Goal: Check status: Check status

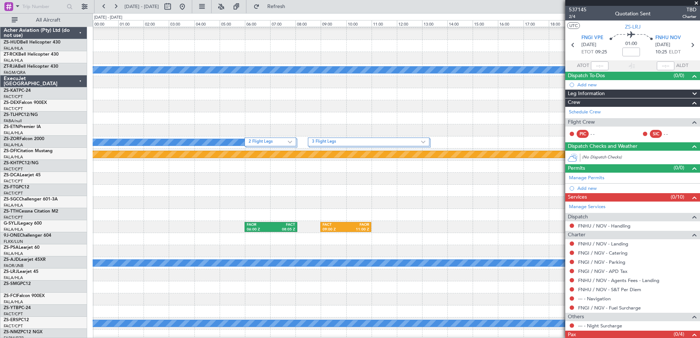
scroll to position [35, 0]
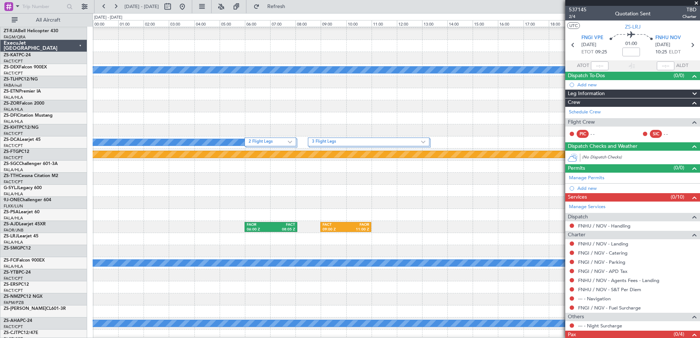
click at [695, 3] on span at bounding box center [695, 3] width 7 height 7
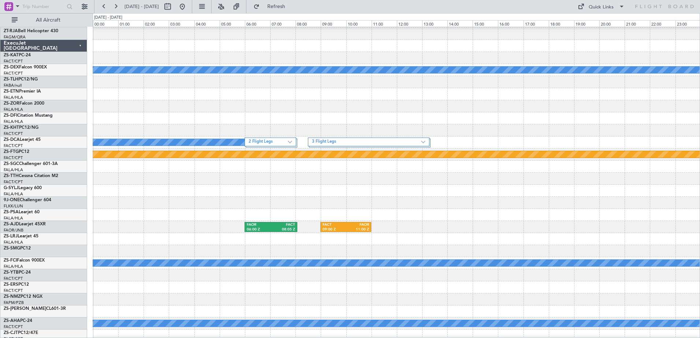
type input "0"
click at [173, 7] on button at bounding box center [168, 7] width 12 height 12
select select "12"
select select "2025"
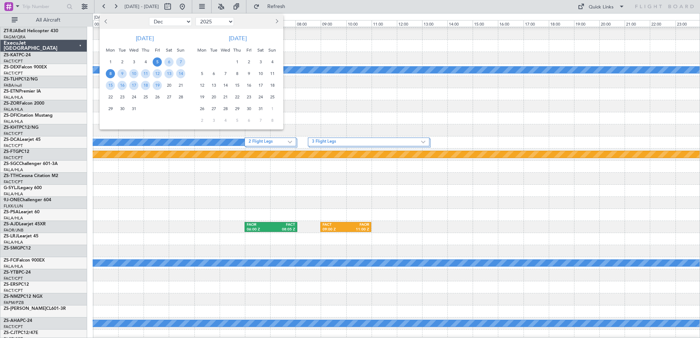
click at [108, 74] on span "8" at bounding box center [110, 73] width 9 height 9
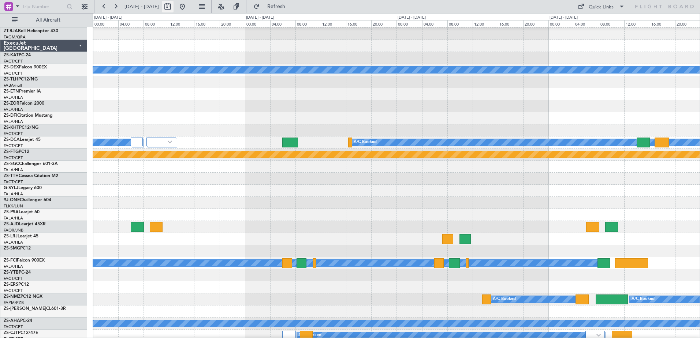
click at [173, 8] on button at bounding box center [168, 7] width 12 height 12
select select "12"
select select "2025"
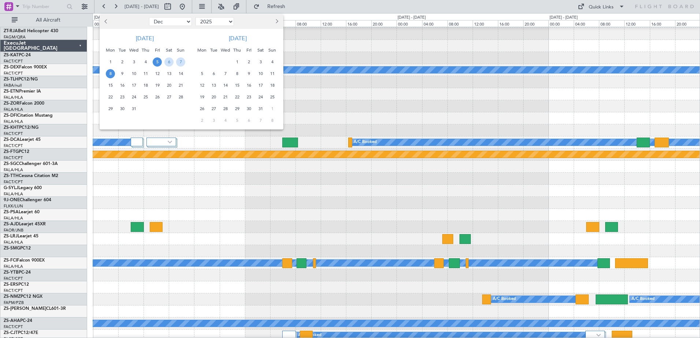
click at [108, 23] on button "Previous month" at bounding box center [106, 22] width 8 height 12
click at [107, 23] on button "Previous month" at bounding box center [106, 22] width 8 height 12
select select "10"
click at [135, 73] on span "8" at bounding box center [133, 73] width 9 height 9
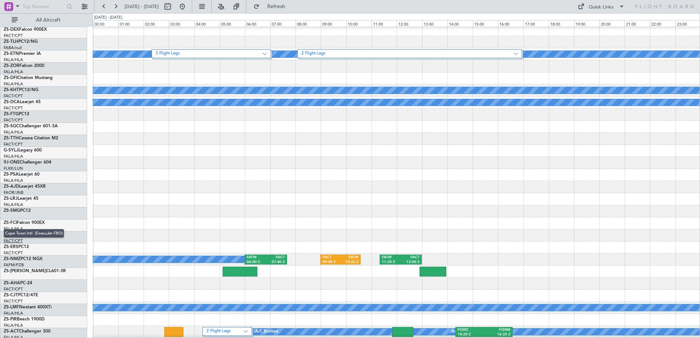
scroll to position [0, 0]
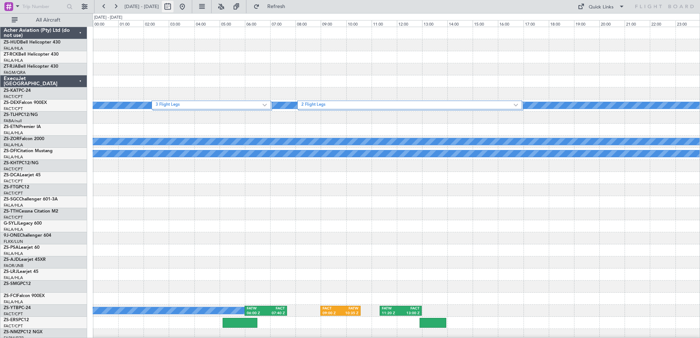
click at [173, 6] on button at bounding box center [168, 7] width 12 height 12
select select "10"
select select "2025"
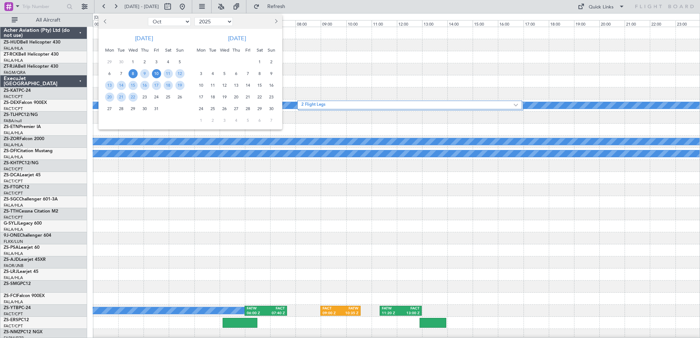
click at [156, 75] on span "10" at bounding box center [156, 73] width 9 height 9
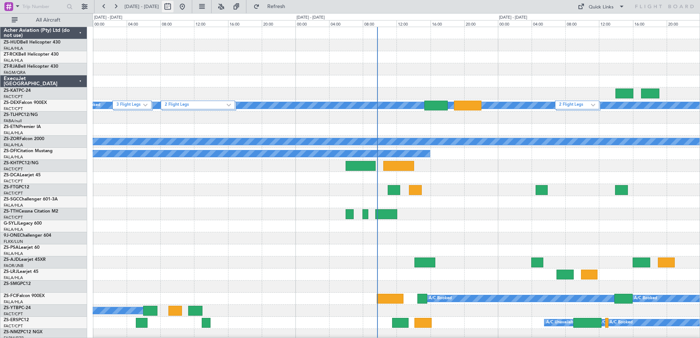
click at [173, 7] on button at bounding box center [168, 7] width 12 height 12
select select "10"
select select "2025"
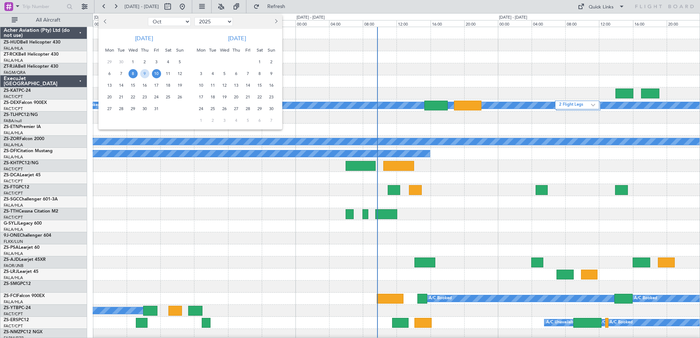
click at [155, 74] on span "10" at bounding box center [156, 73] width 9 height 9
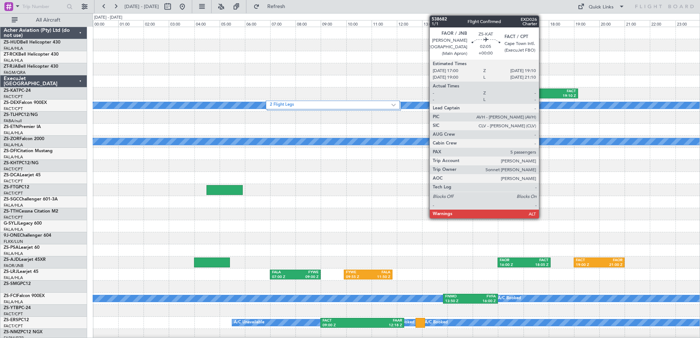
click at [542, 93] on div "FAOR" at bounding box center [537, 91] width 25 height 5
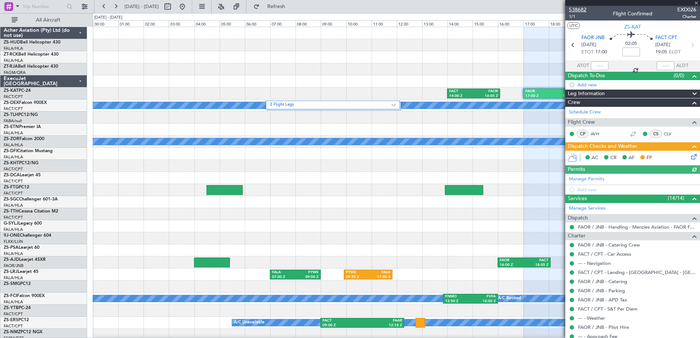
click at [580, 10] on span "538682" at bounding box center [578, 10] width 18 height 8
click at [696, 3] on div at bounding box center [632, 3] width 135 height 6
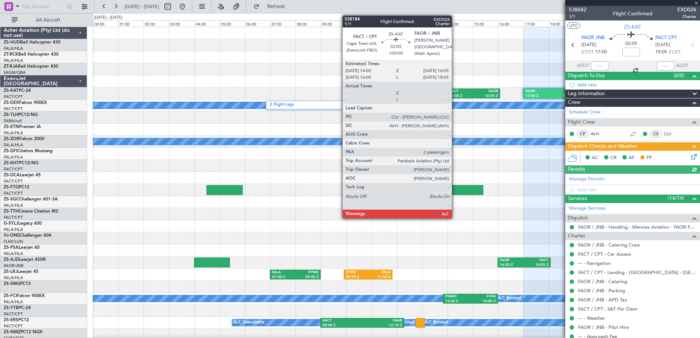
click at [455, 92] on div "FACT" at bounding box center [461, 91] width 24 height 5
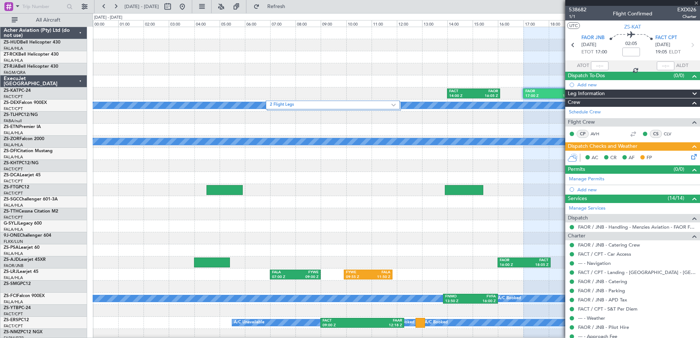
type input "2"
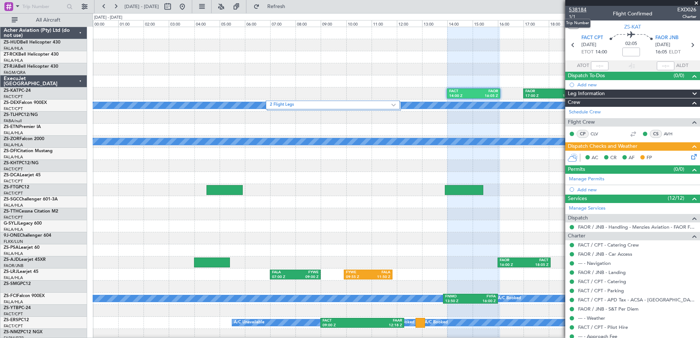
click at [580, 9] on span "538184" at bounding box center [578, 10] width 18 height 8
